Goal: Check status: Check status

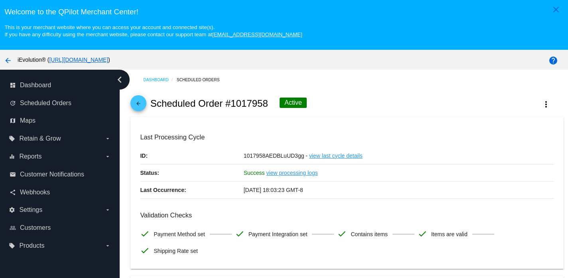
click at [140, 109] on mat-icon "arrow_back" at bounding box center [139, 106] width 10 height 10
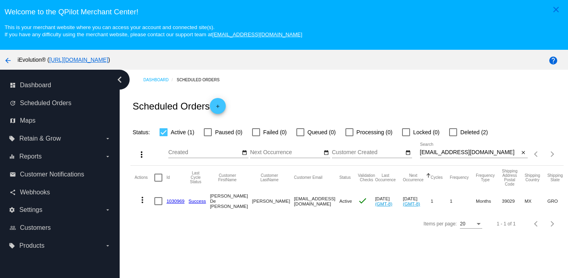
click at [334, 244] on div "Dashboard Scheduled Orders Scheduled Orders add Status: Active (1) Paused (0) F…" at bounding box center [344, 189] width 448 height 239
click at [520, 153] on mat-icon "close" at bounding box center [523, 153] width 6 height 6
click at [519, 158] on mat-icon "search" at bounding box center [523, 154] width 10 height 12
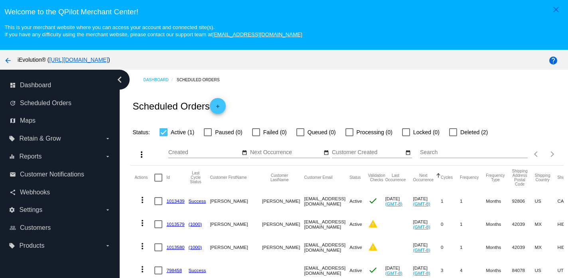
click at [499, 156] on input "Search" at bounding box center [474, 153] width 108 height 6
type input "v"
